Goal: Information Seeking & Learning: Learn about a topic

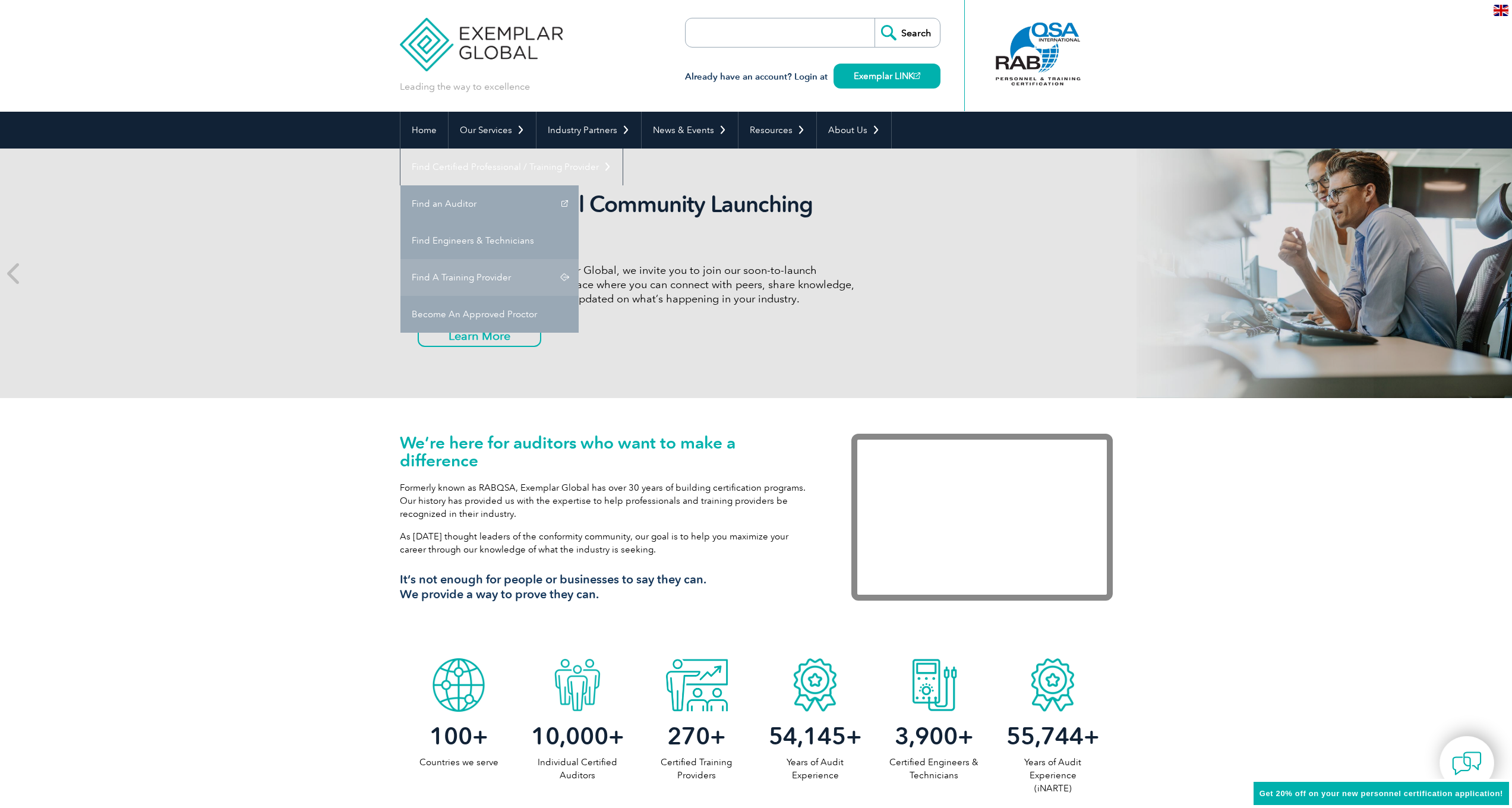
click at [579, 259] on link "Find A Training Provider" at bounding box center [490, 277] width 178 height 37
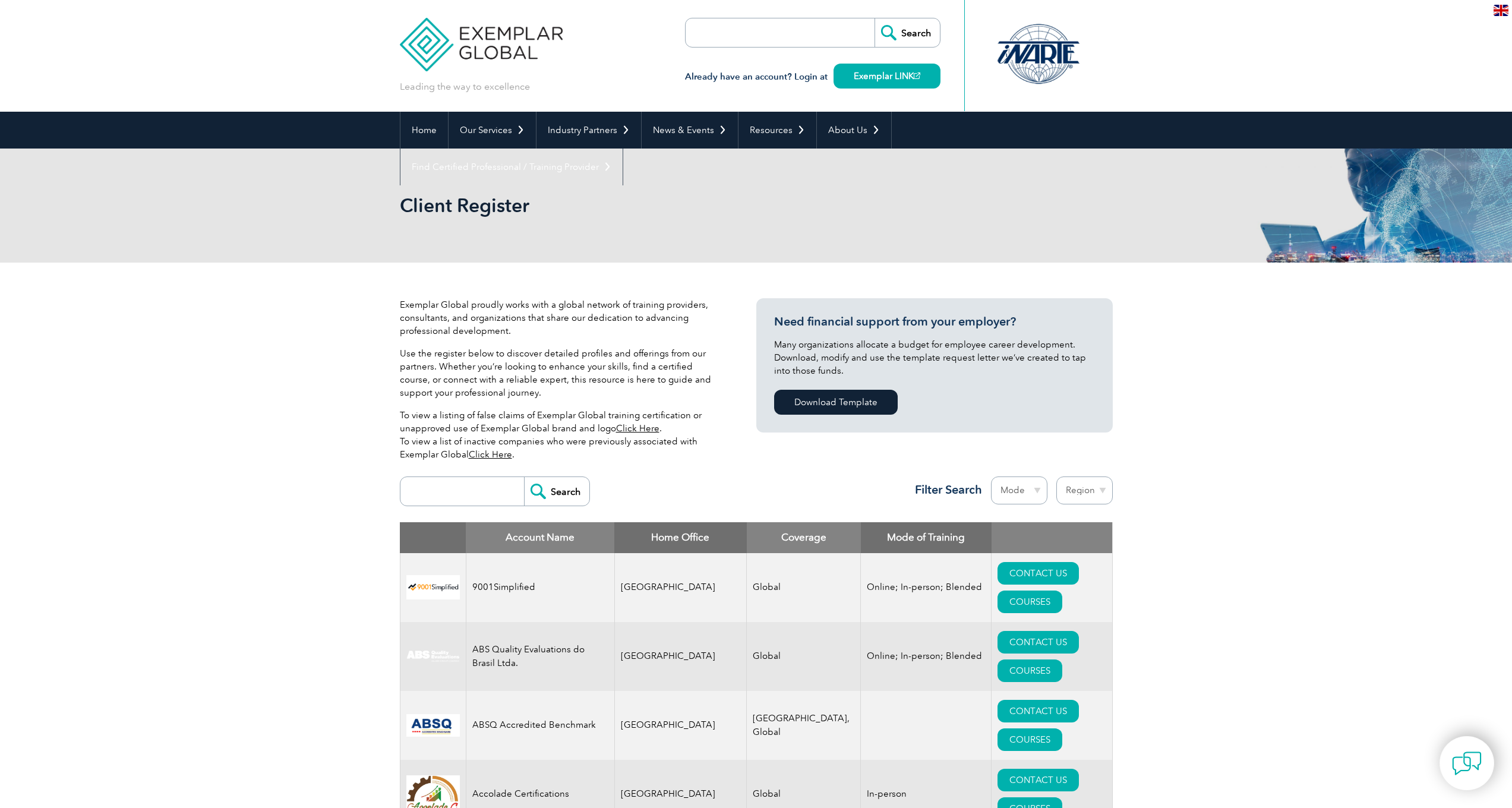
click at [1096, 507] on div "Region [GEOGRAPHIC_DATA] [GEOGRAPHIC_DATA] [GEOGRAPHIC_DATA] [GEOGRAPHIC_DATA] …" at bounding box center [1080, 493] width 65 height 34
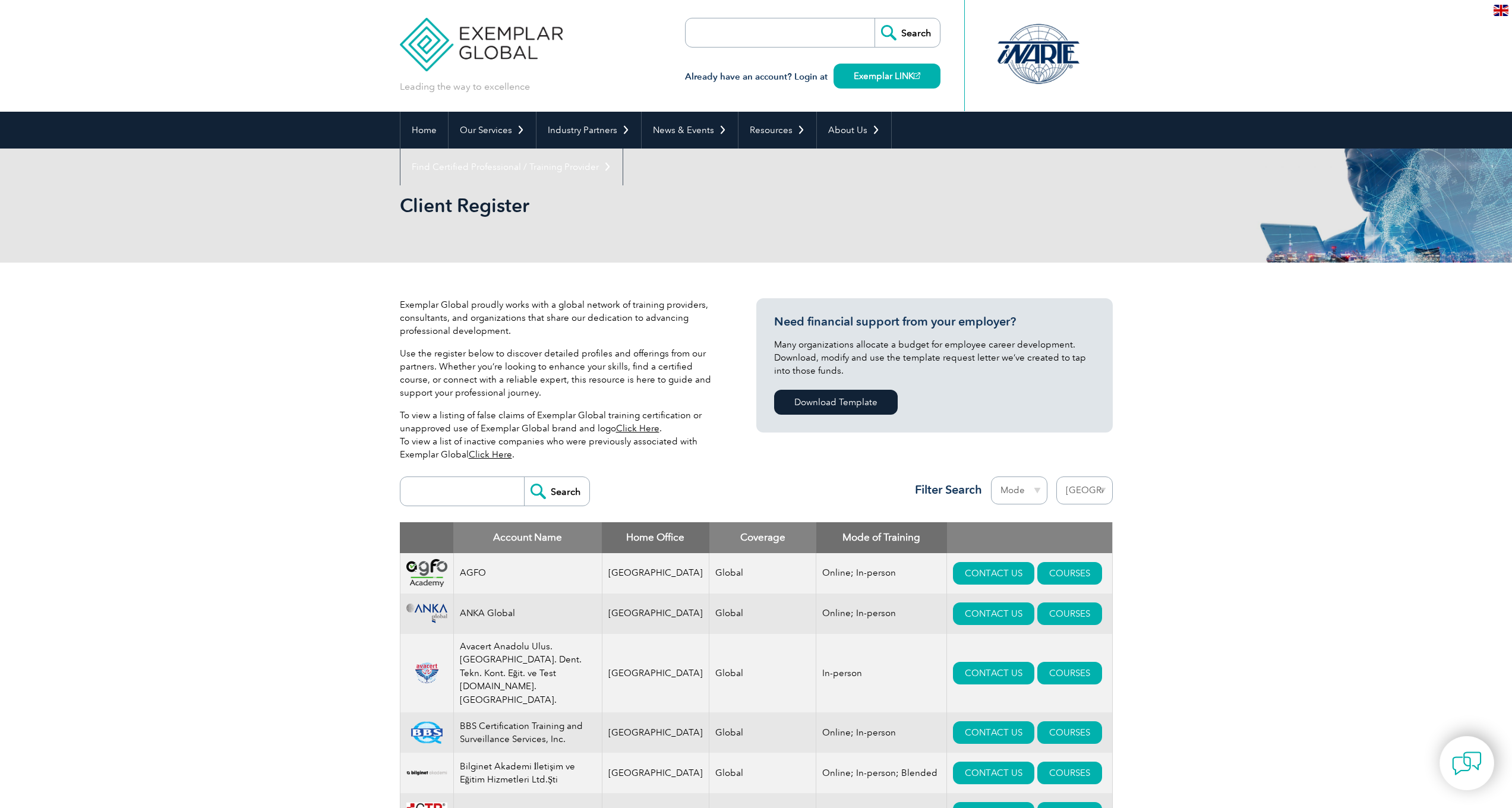
select select "[GEOGRAPHIC_DATA]"
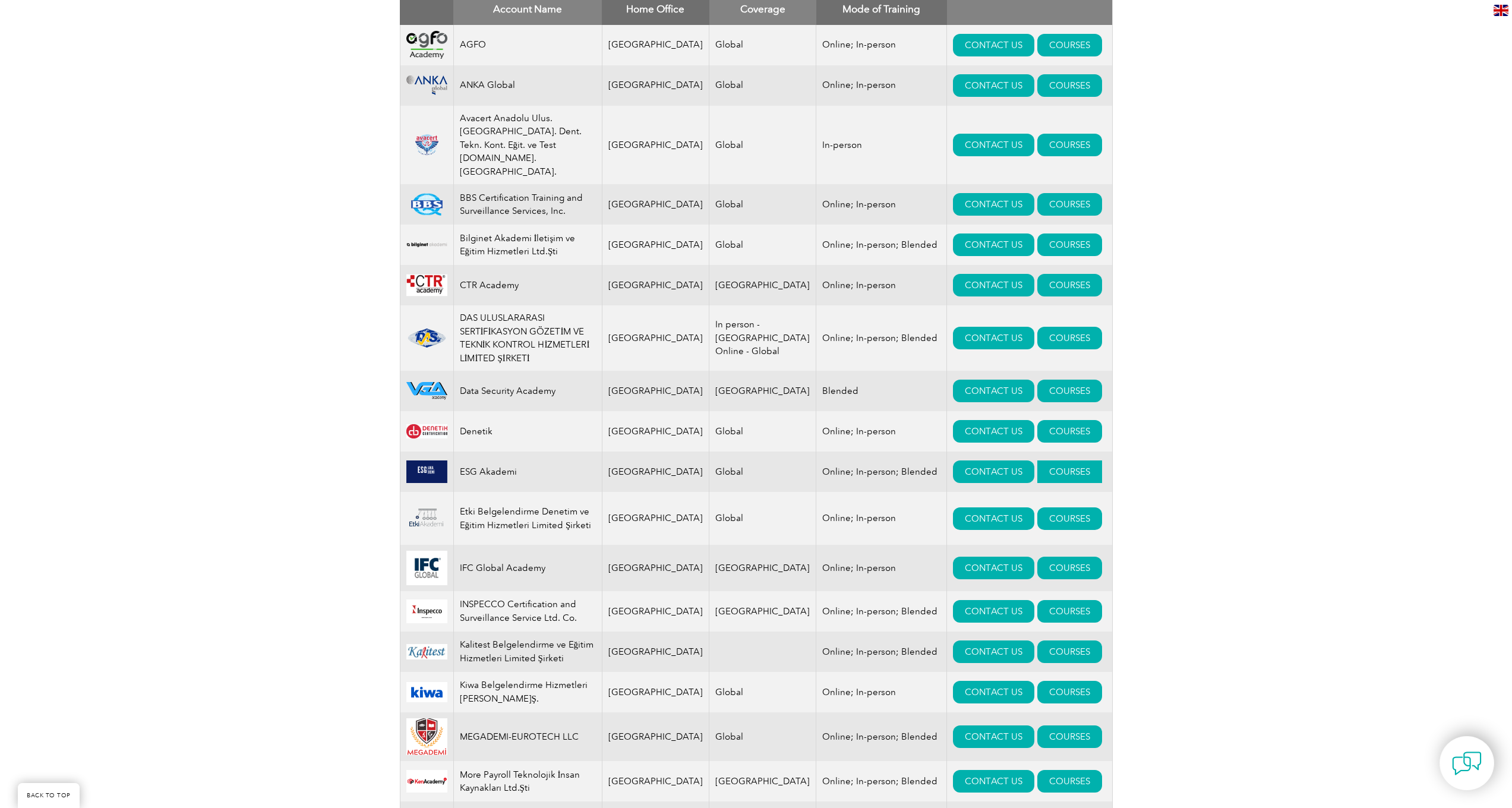
click at [1037, 461] on link "COURSES" at bounding box center [1069, 472] width 65 height 22
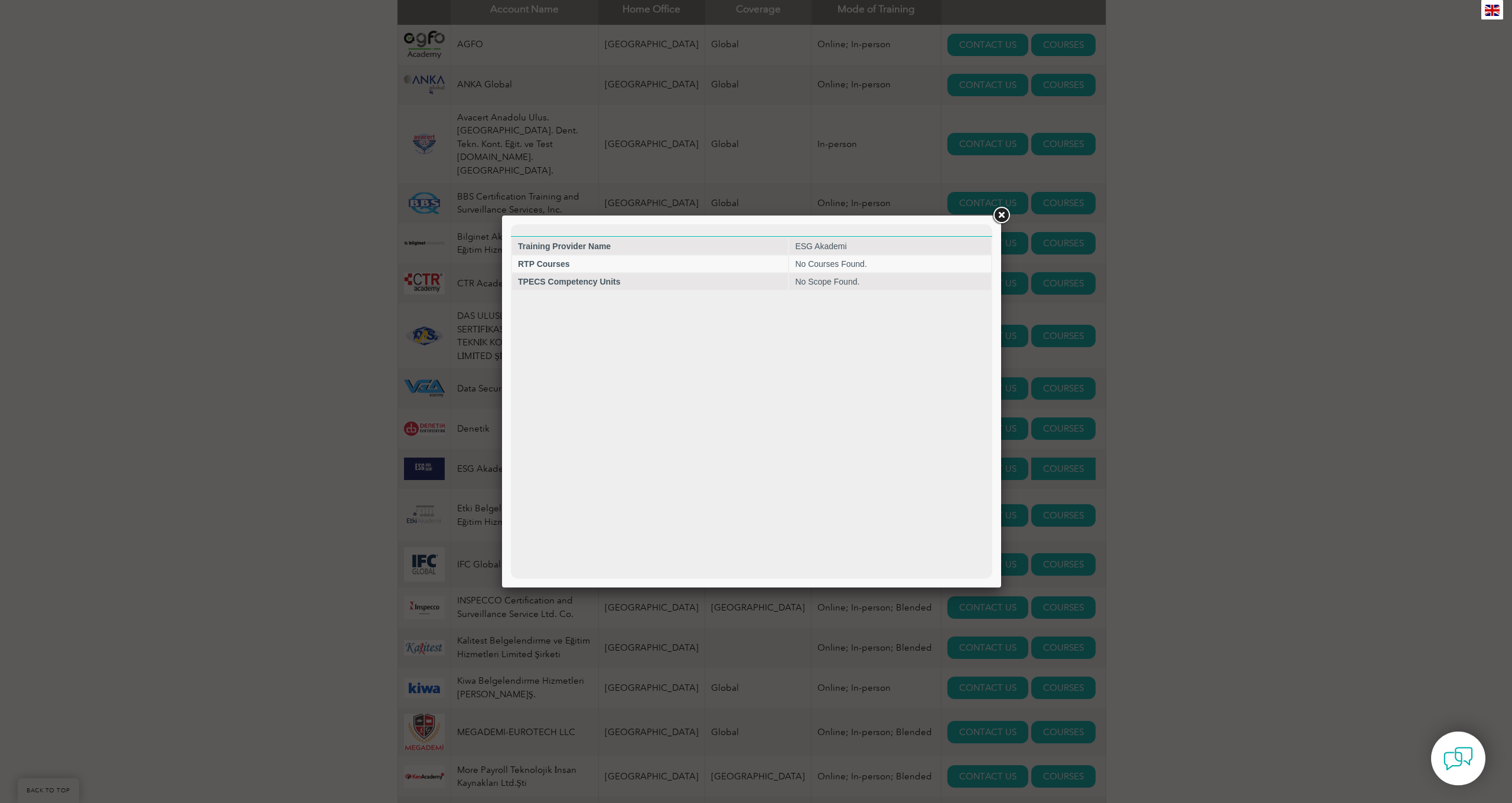
scroll to position [0, 0]
drag, startPoint x: 730, startPoint y: 226, endPoint x: 805, endPoint y: 227, distance: 75.0
click at [805, 227] on html "Training Provider Name ESG Akademi RTP Courses No Courses Found. TPECS Competen…" at bounding box center [751, 257] width 482 height 67
click at [1006, 213] on link at bounding box center [1001, 215] width 21 height 21
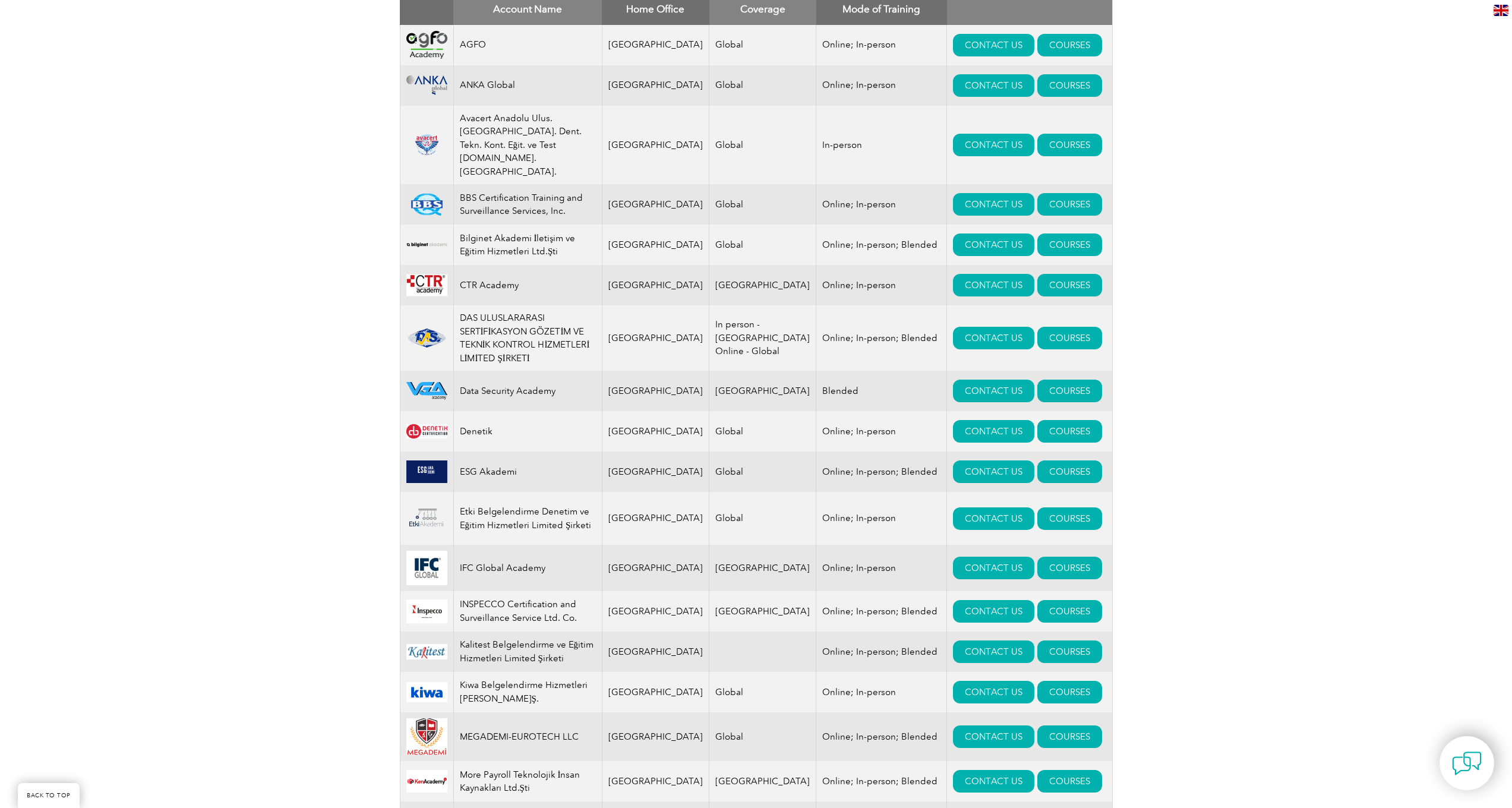
click at [1217, 336] on div "Exemplar Global proudly works with a global network of training providers, cons…" at bounding box center [756, 617] width 1512 height 1766
click at [1051, 461] on link "COURSES" at bounding box center [1069, 472] width 65 height 22
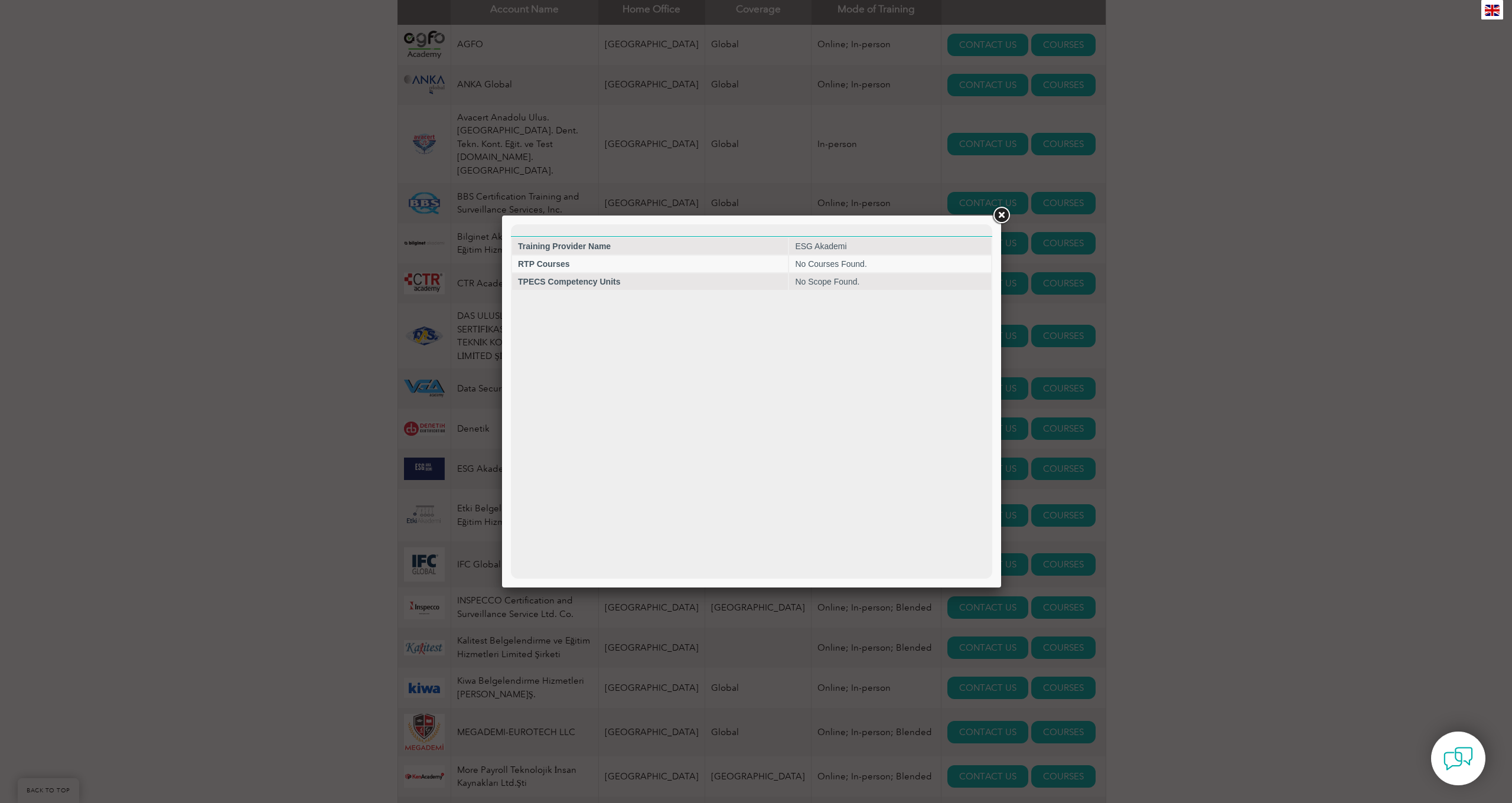
click at [1003, 214] on link at bounding box center [1001, 215] width 21 height 21
